Goal: Navigation & Orientation: Find specific page/section

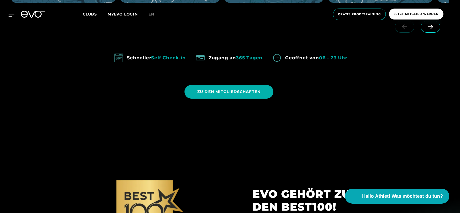
scroll to position [507, 0]
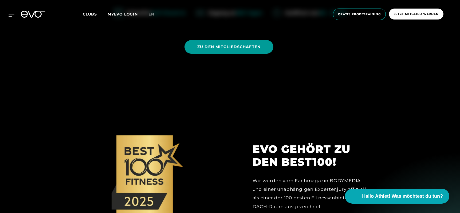
click at [232, 49] on span "ZU DEN MITGLIEDSCHAFTEN" at bounding box center [228, 47] width 63 height 6
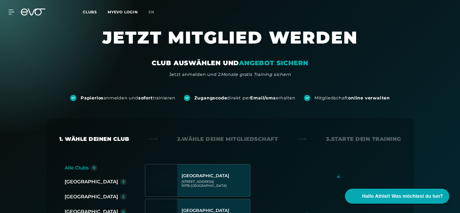
click at [92, 11] on span "Clubs" at bounding box center [90, 12] width 14 height 5
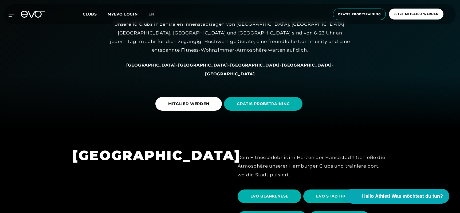
scroll to position [80, 0]
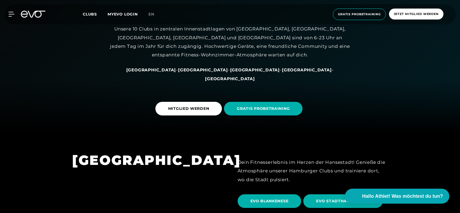
click at [234, 72] on span "[GEOGRAPHIC_DATA]" at bounding box center [255, 69] width 50 height 5
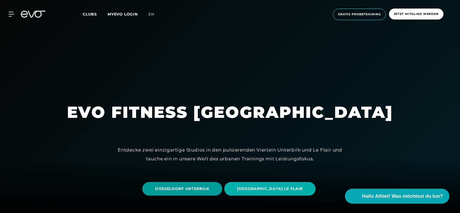
click at [194, 187] on span "DÜSSELDORF UNTERBILK" at bounding box center [182, 189] width 54 height 6
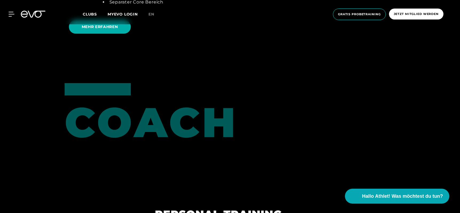
scroll to position [1229, 0]
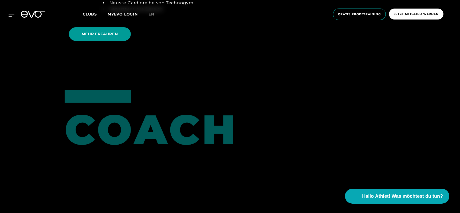
click at [88, 35] on span "MEHR ERFAHREN" at bounding box center [100, 34] width 36 height 6
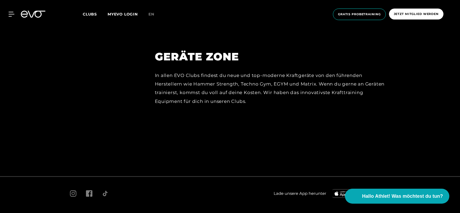
scroll to position [2277, 0]
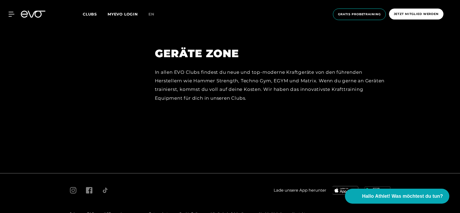
click at [125, 212] on span "Impressum" at bounding box center [130, 214] width 19 height 4
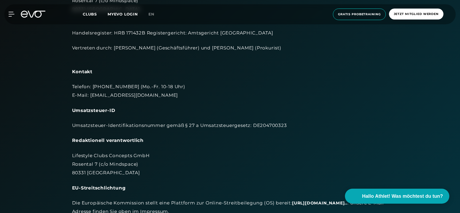
scroll to position [41, 0]
